Goal: Task Accomplishment & Management: Manage account settings

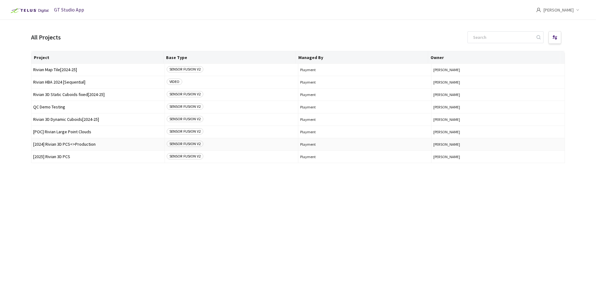
click at [60, 147] on td "[2024] Rivian 3D PCS<>Production" at bounding box center [97, 144] width 133 height 12
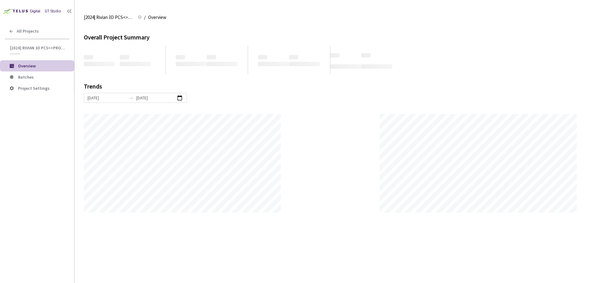
scroll to position [283, 596]
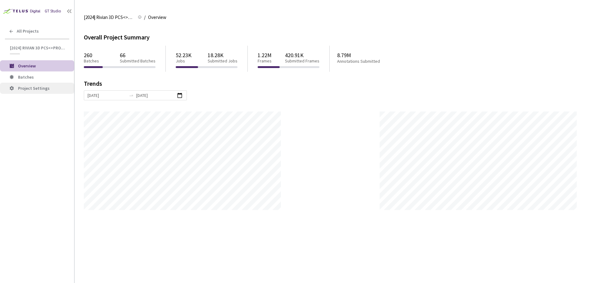
click at [38, 83] on li "Project Settings" at bounding box center [37, 88] width 74 height 11
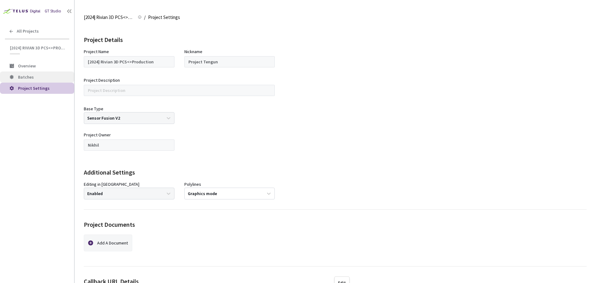
click at [38, 78] on span "Batches" at bounding box center [43, 76] width 51 height 5
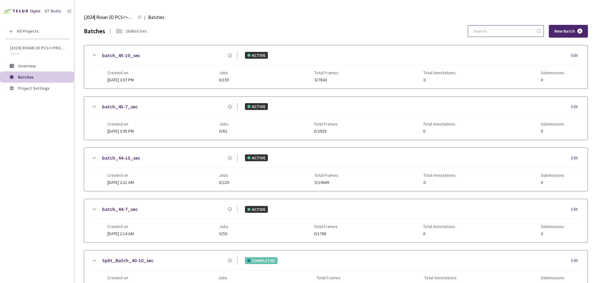
click at [496, 35] on input at bounding box center [503, 30] width 66 height 11
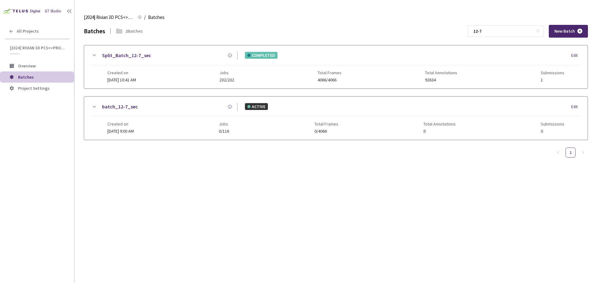
type input "12-7"
click at [127, 56] on link "Split_Batch_12-7_sec" at bounding box center [126, 56] width 49 height 8
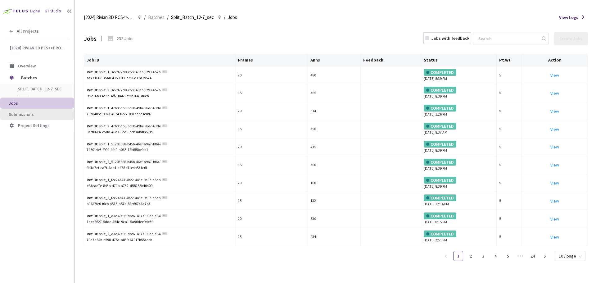
click at [42, 111] on li "Submissions" at bounding box center [37, 114] width 74 height 11
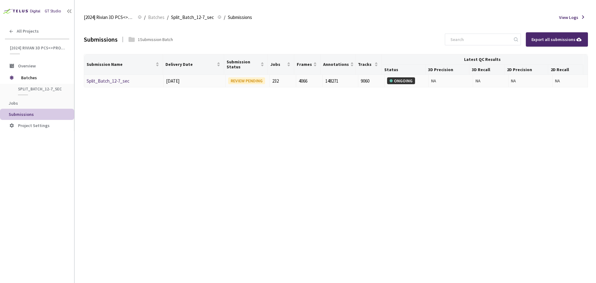
click at [119, 81] on link "Split_Batch_12-7_sec" at bounding box center [108, 81] width 43 height 6
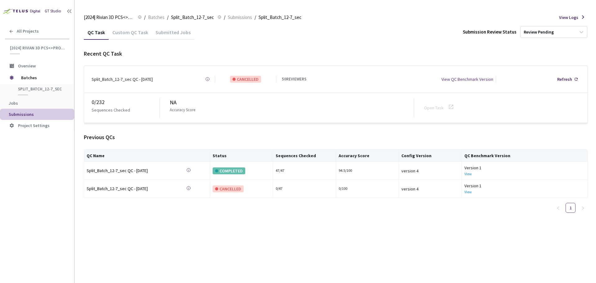
click at [128, 33] on div "Custom QC Task" at bounding box center [130, 34] width 43 height 11
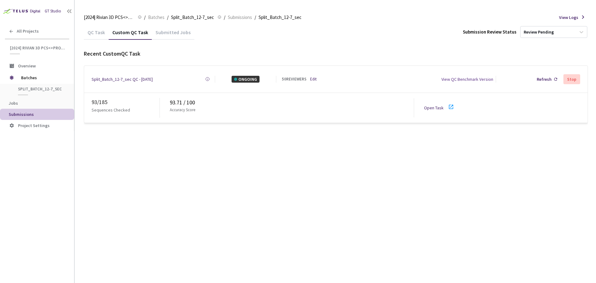
click at [448, 106] on icon at bounding box center [450, 106] width 7 height 7
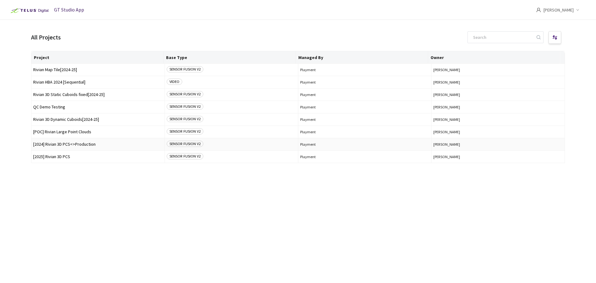
click at [89, 143] on span "[2024] Rivian 3D PCS<>Production" at bounding box center [97, 144] width 129 height 5
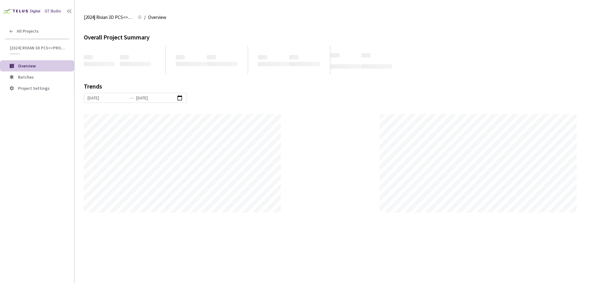
scroll to position [283, 596]
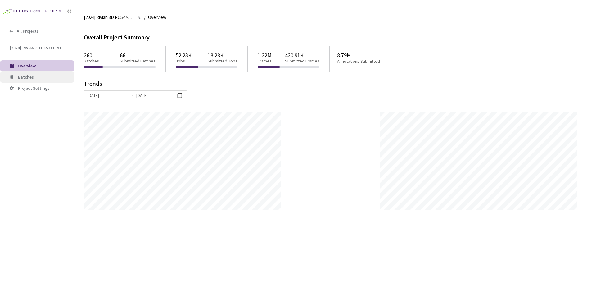
click at [48, 75] on span "Batches" at bounding box center [43, 76] width 51 height 5
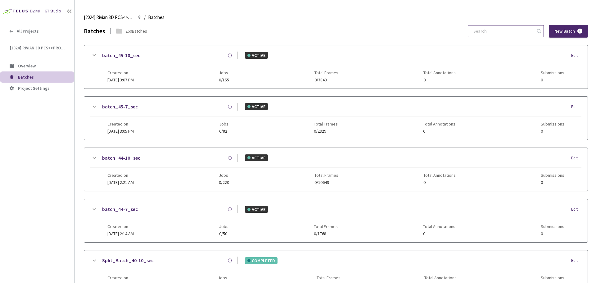
click at [498, 33] on input at bounding box center [503, 30] width 66 height 11
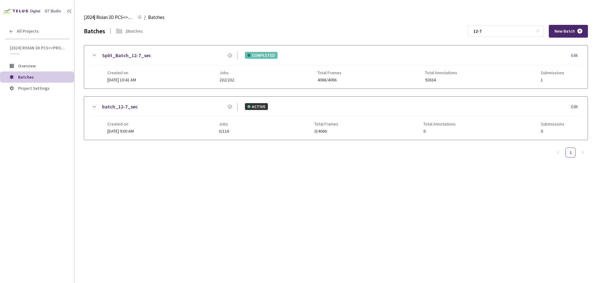
type input "12-7"
click at [140, 55] on link "Split_Batch_12-7_sec" at bounding box center [126, 56] width 49 height 8
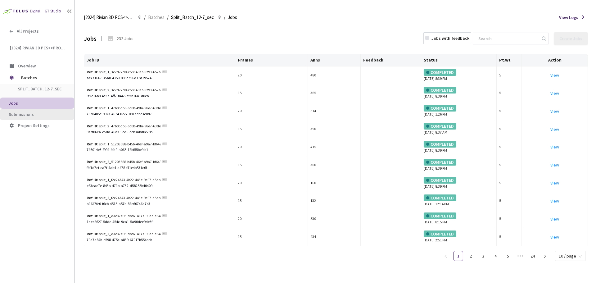
click at [46, 115] on span "Submissions" at bounding box center [39, 114] width 61 height 5
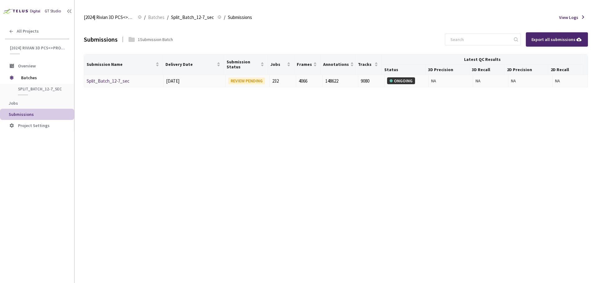
click at [115, 83] on link "Split_Batch_12-7_sec" at bounding box center [108, 81] width 43 height 6
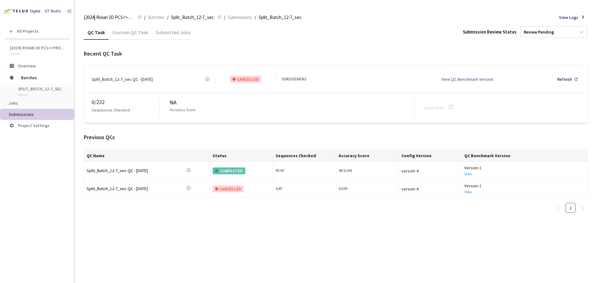
click at [123, 34] on div "Custom QC Task" at bounding box center [130, 34] width 43 height 11
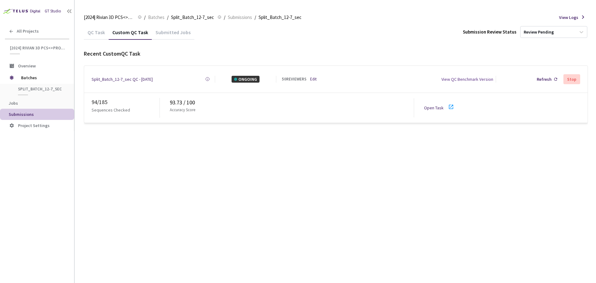
click at [448, 103] on icon at bounding box center [450, 106] width 7 height 7
